Goal: Information Seeking & Learning: Learn about a topic

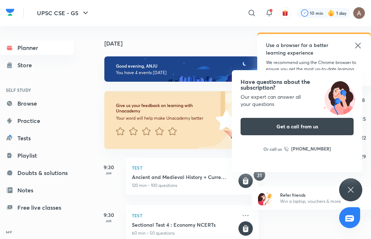
drag, startPoint x: 353, startPoint y: 189, endPoint x: 185, endPoint y: 244, distance: 177.6
click at [353, 189] on icon at bounding box center [350, 190] width 9 height 9
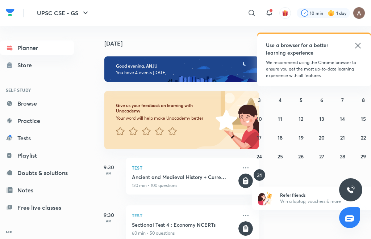
scroll to position [5, 0]
click at [342, 153] on abbr "28" at bounding box center [342, 156] width 5 height 7
click at [341, 153] on abbr "28" at bounding box center [342, 156] width 5 height 7
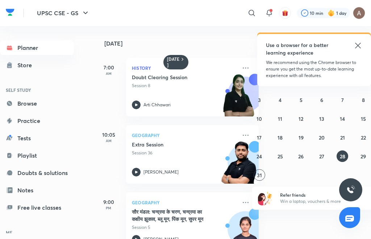
click at [360, 45] on icon at bounding box center [357, 45] width 9 height 9
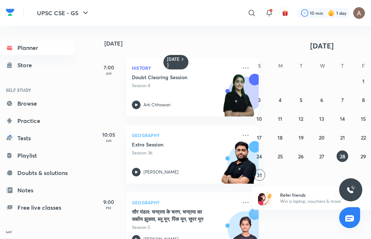
scroll to position [18, 0]
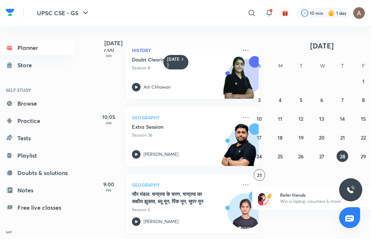
click at [196, 201] on div "सौर मंडल: चन्‍द्रमा के चरण, चन्‍द्रमा का कक्षीय झुकाव, ब्‍लू मून, पिंक मून, सुप…" at bounding box center [184, 202] width 105 height 22
